Goal: Information Seeking & Learning: Check status

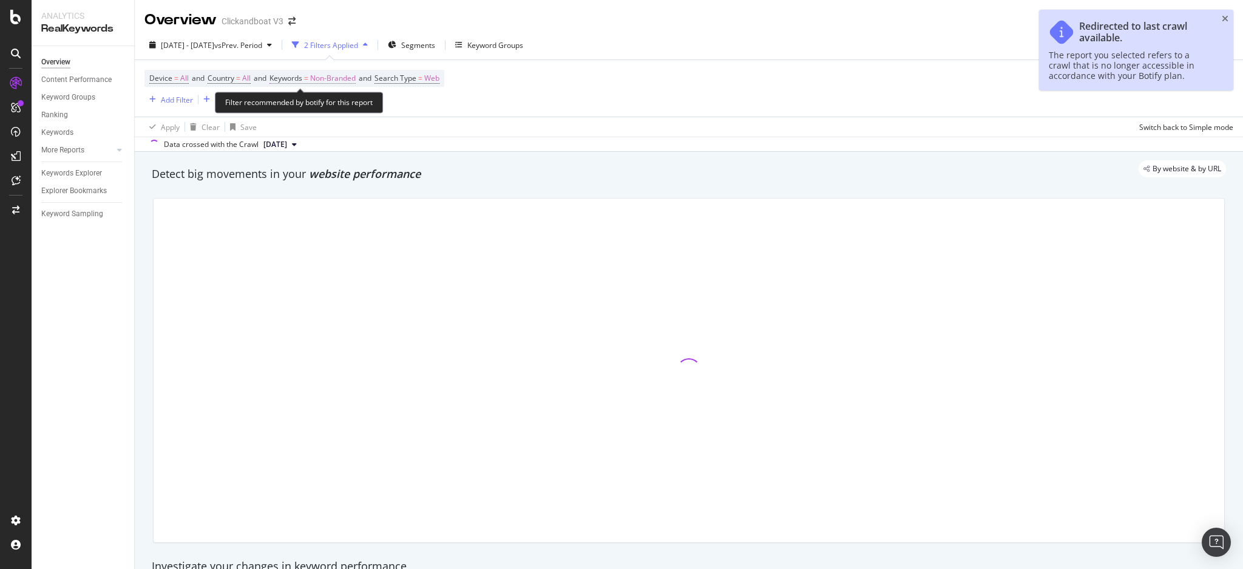
click at [353, 80] on span "Non-Branded" at bounding box center [333, 78] width 46 height 17
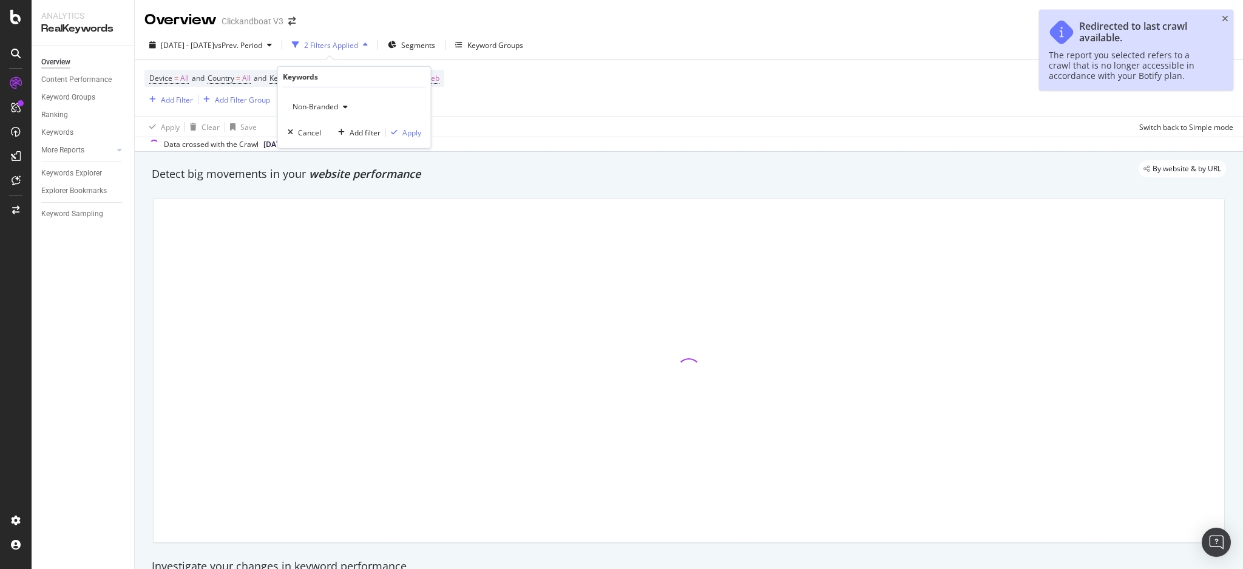
click at [328, 106] on span "Non-Branded" at bounding box center [313, 106] width 50 height 10
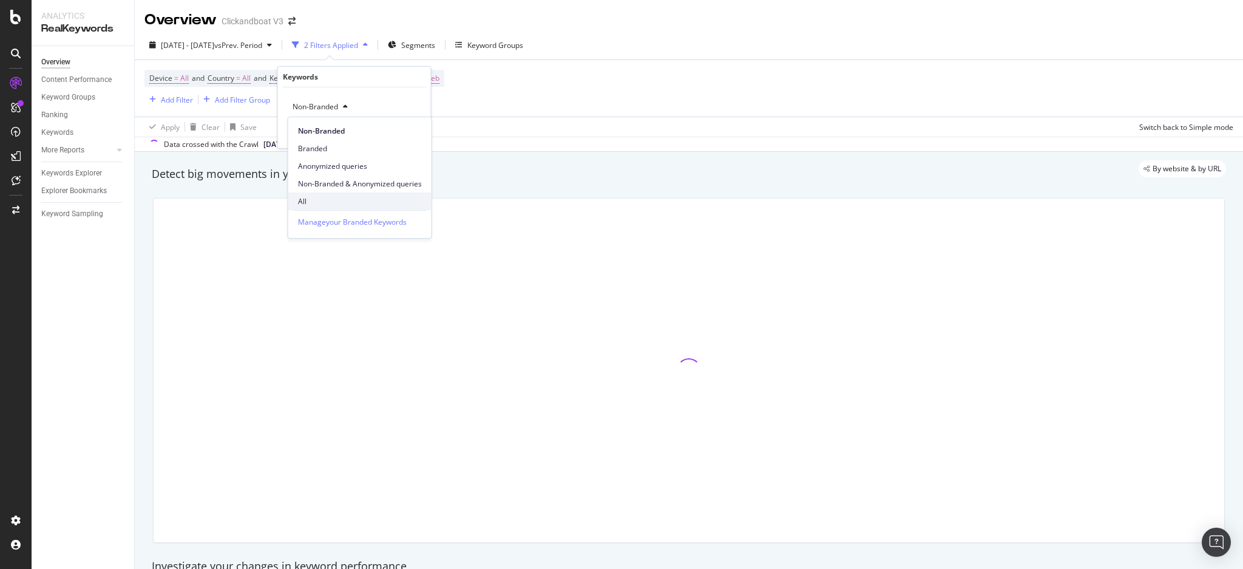
click at [324, 197] on span "All" at bounding box center [360, 201] width 124 height 11
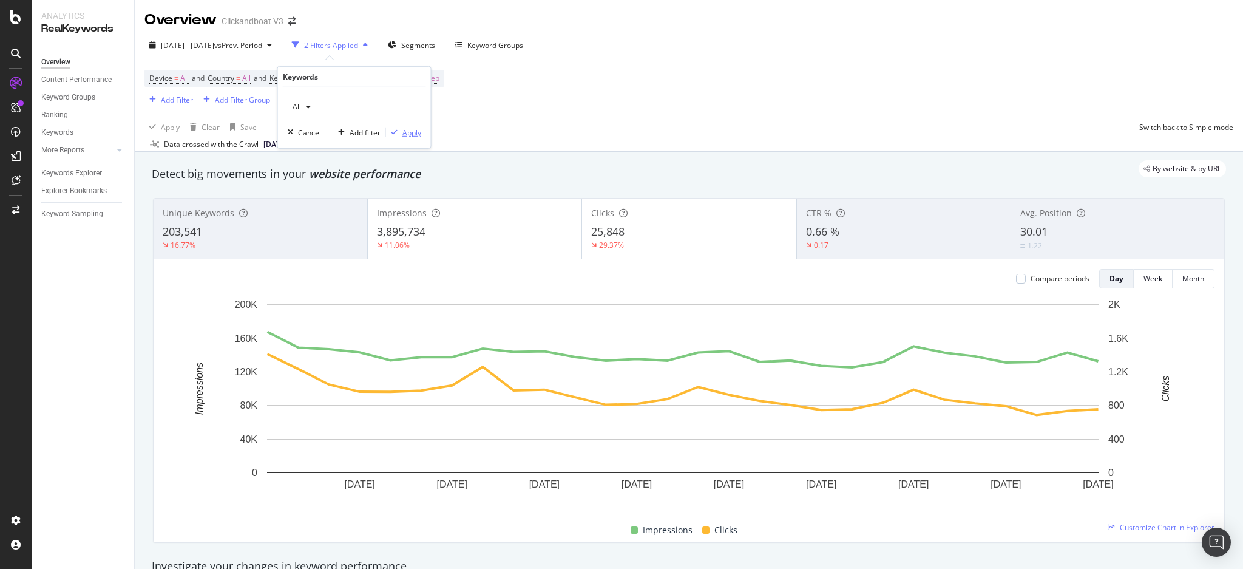
click at [410, 135] on div "Apply" at bounding box center [411, 132] width 19 height 10
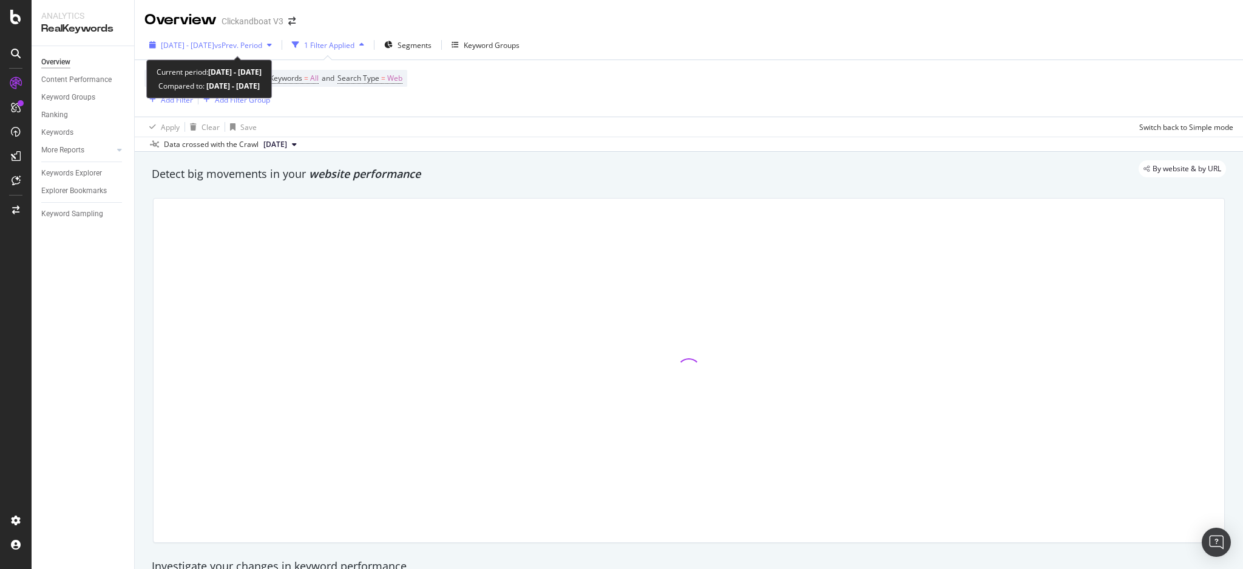
click at [277, 53] on div "[DATE] - [DATE] vs Prev. Period" at bounding box center [210, 45] width 132 height 18
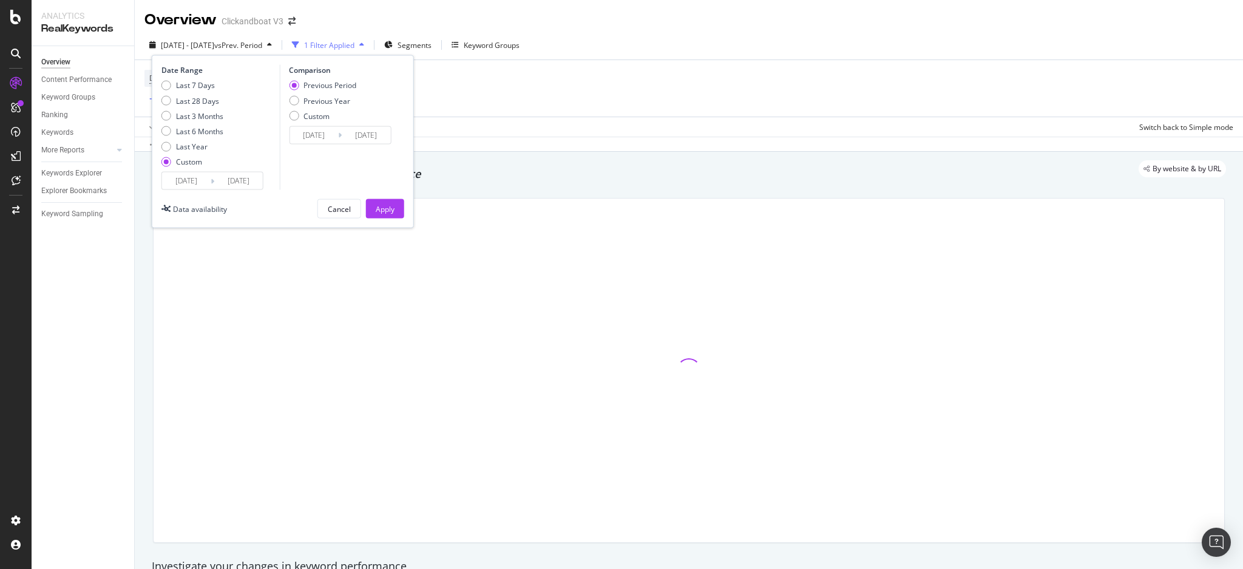
click at [185, 176] on input "[DATE]" at bounding box center [186, 180] width 49 height 17
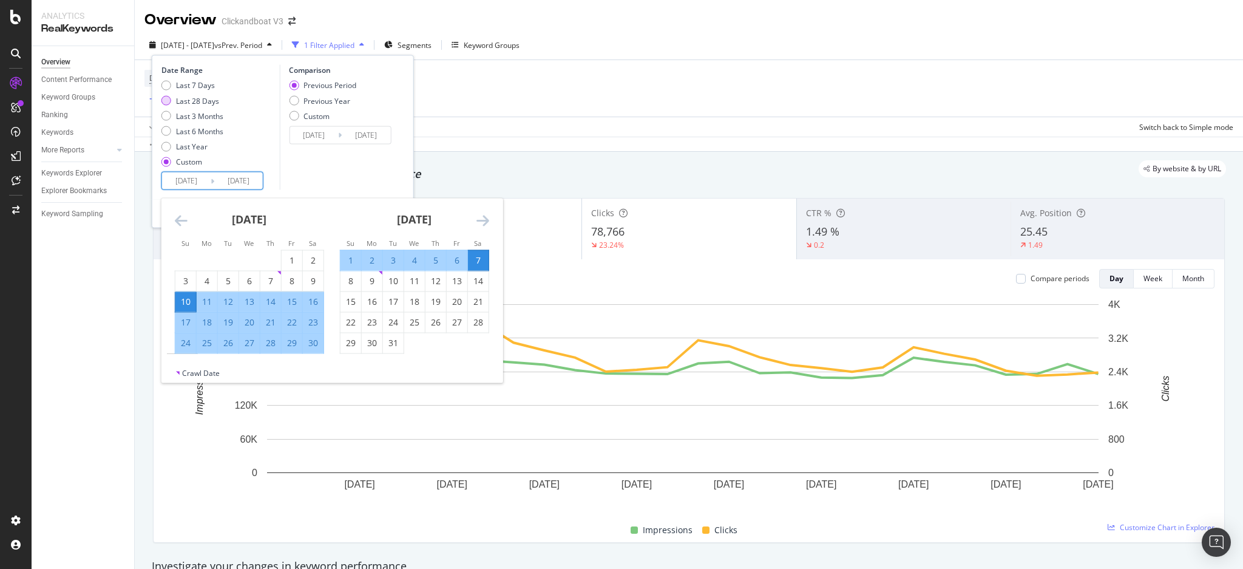
click at [188, 98] on div "Last 28 Days" at bounding box center [197, 100] width 43 height 10
type input "[DATE]"
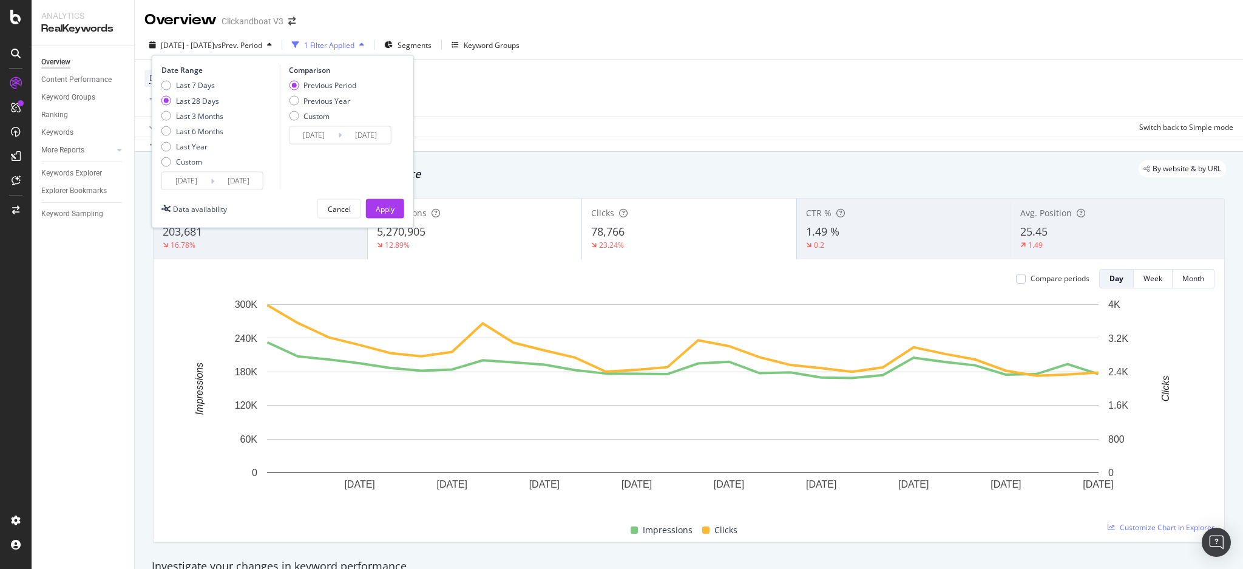
click at [185, 182] on input "[DATE]" at bounding box center [186, 180] width 49 height 17
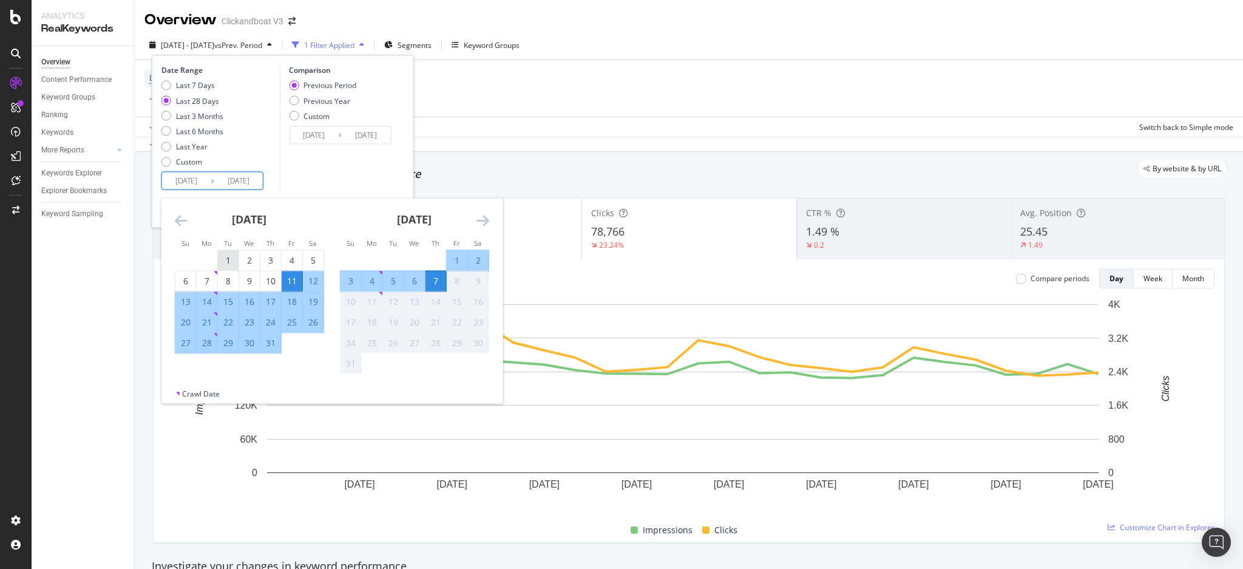
click at [221, 253] on div "1" at bounding box center [228, 261] width 21 height 20
type input "[DATE]"
click at [277, 345] on div "31" at bounding box center [270, 343] width 21 height 12
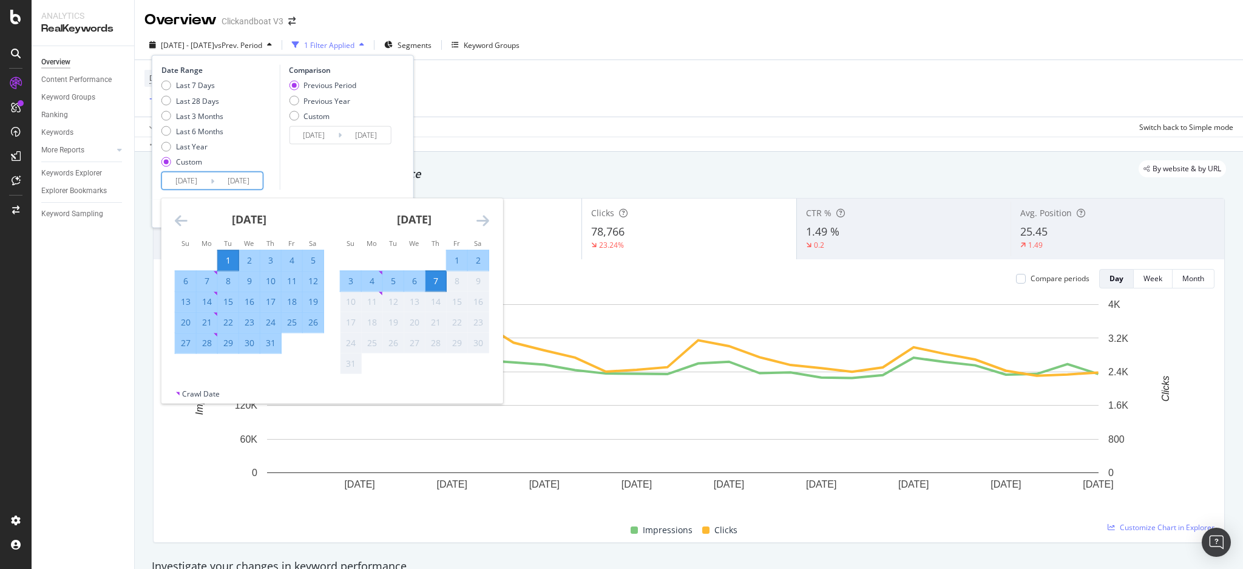
type input "[DATE]"
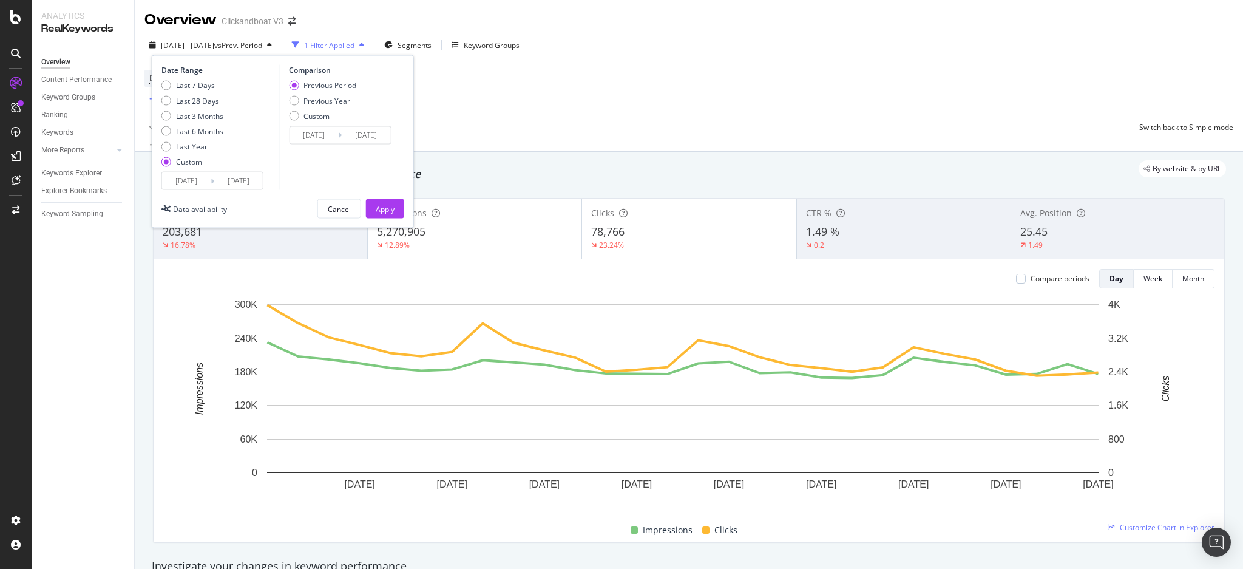
click at [302, 106] on div "Previous Period Previous Year Custom" at bounding box center [322, 103] width 67 height 46
click at [302, 103] on div "Previous Year" at bounding box center [322, 100] width 67 height 10
type input "[DATE]"
click at [387, 211] on div "Apply" at bounding box center [385, 208] width 19 height 10
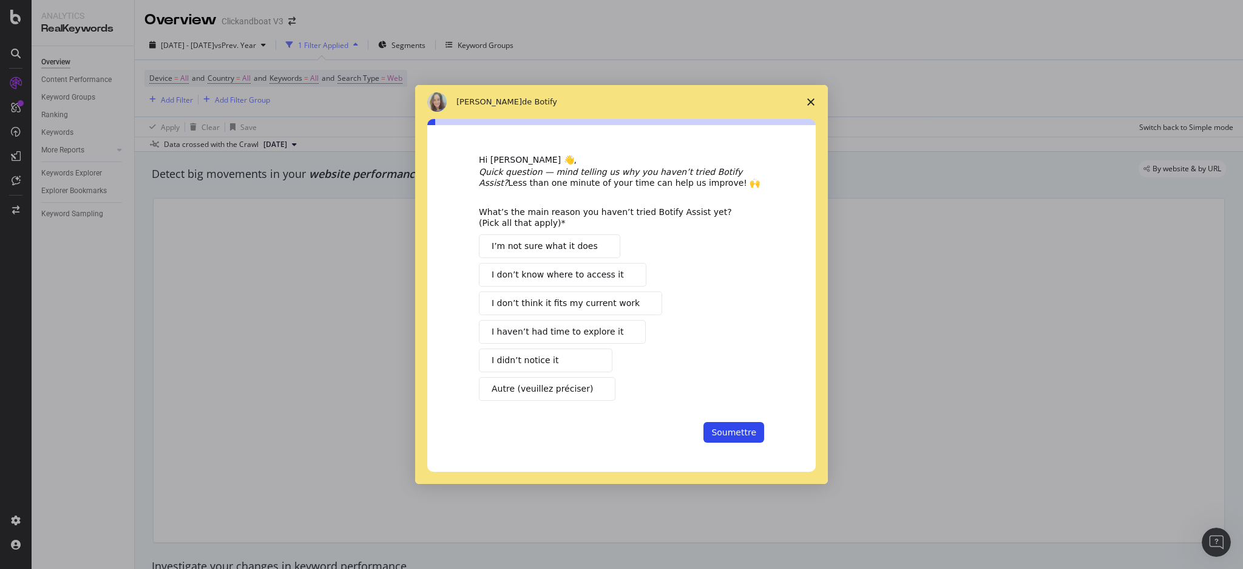
click at [818, 101] on span "Fermer l'enquête" at bounding box center [811, 102] width 34 height 34
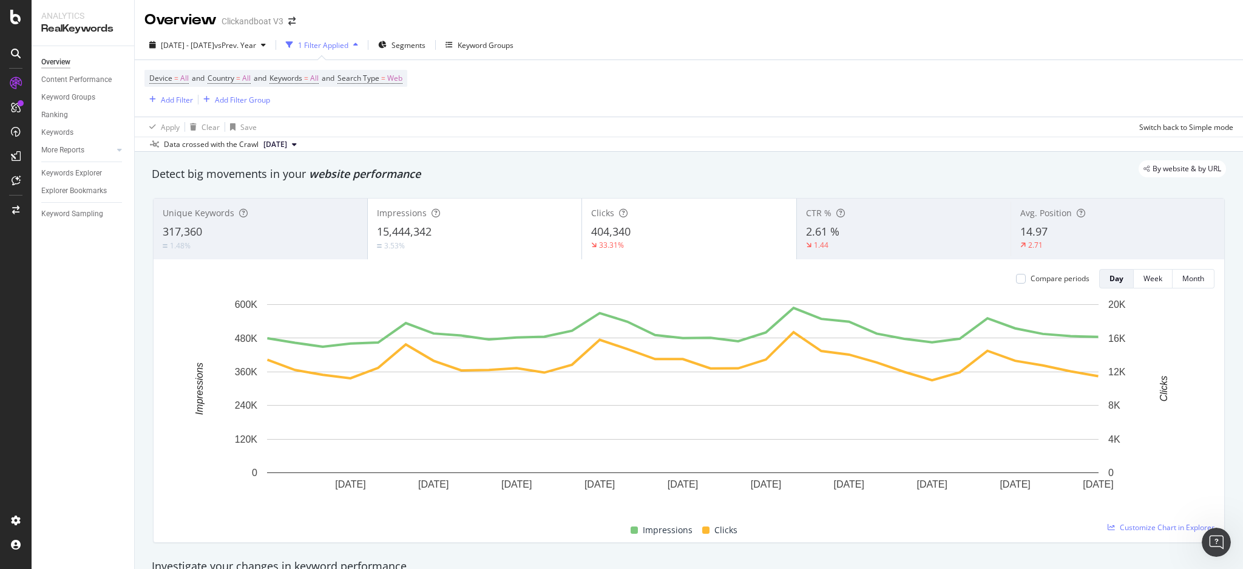
click at [473, 234] on div "15,444,342" at bounding box center [474, 232] width 195 height 16
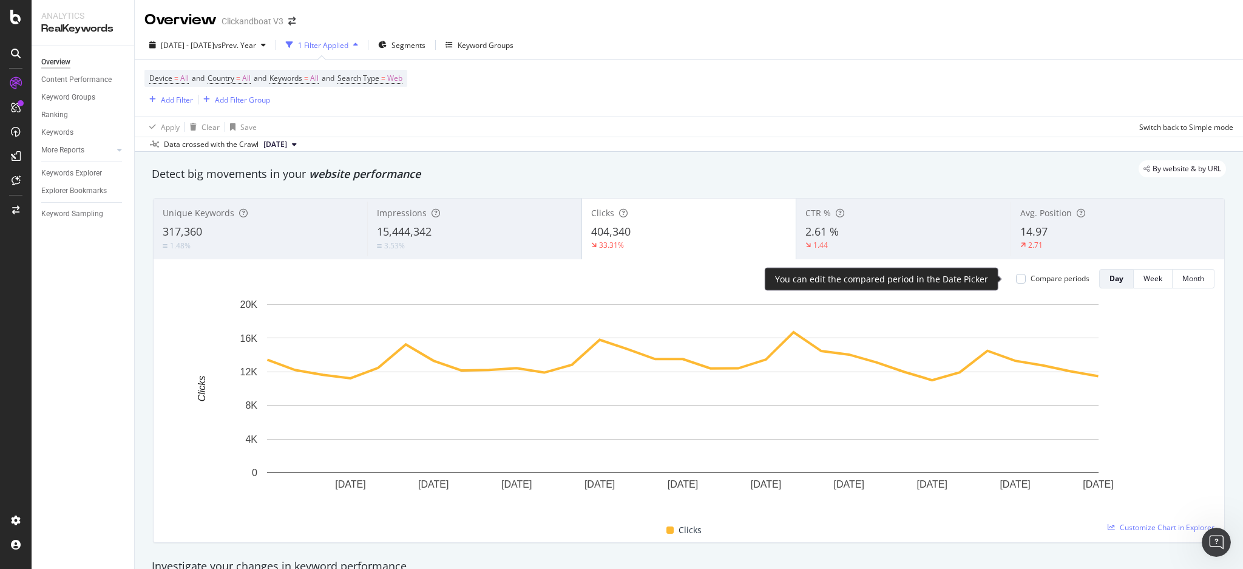
click at [1043, 277] on div "Compare periods" at bounding box center [1060, 278] width 59 height 10
